Goal: Information Seeking & Learning: Learn about a topic

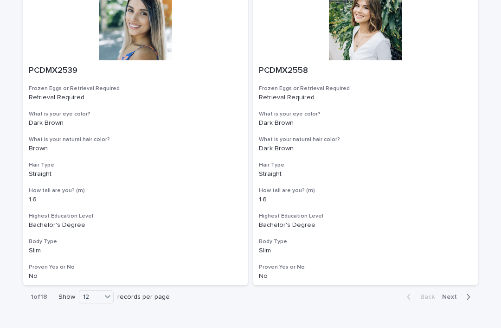
scroll to position [1650, 0]
click at [87, 306] on div "36" at bounding box center [97, 308] width 34 height 11
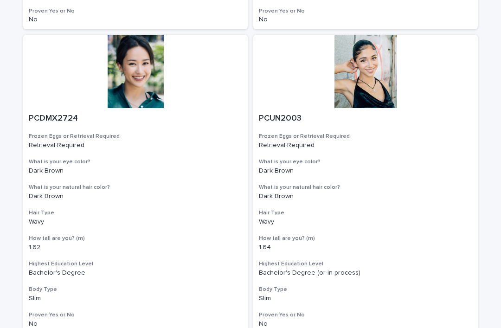
scroll to position [5250, 0]
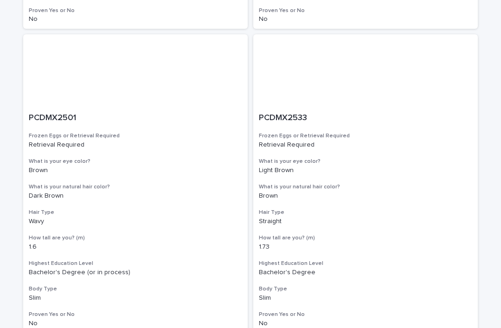
scroll to position [5250, 0]
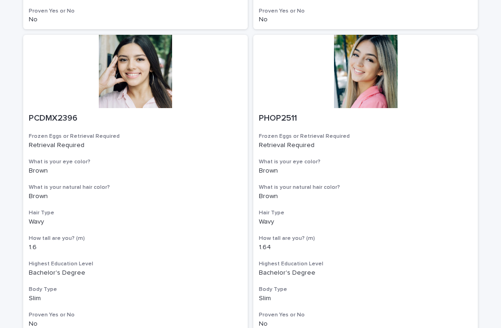
scroll to position [5250, 0]
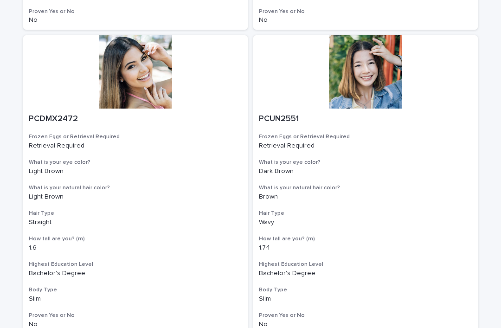
scroll to position [5250, 0]
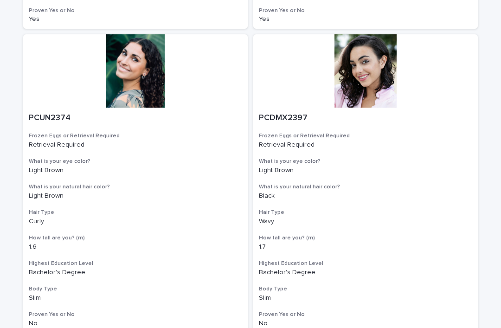
scroll to position [5250, 0]
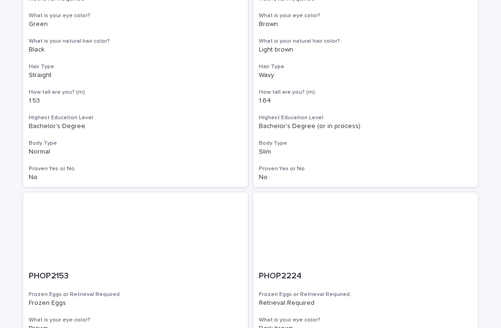
scroll to position [2052, 0]
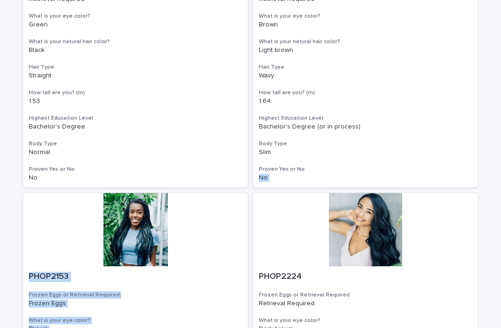
click at [495, 172] on div "Loading... Saving… Loading... Saving… Egg Donors Frozen Eggs or Retrieval Requi…" at bounding box center [250, 29] width 501 height 4104
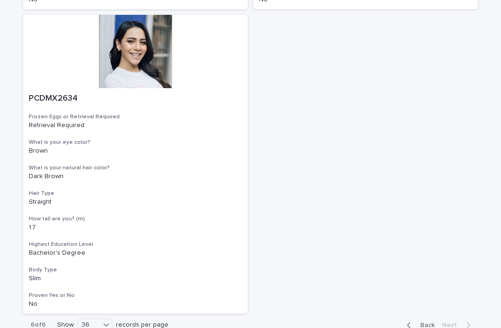
scroll to position [3750, 0]
